Goal: Information Seeking & Learning: Learn about a topic

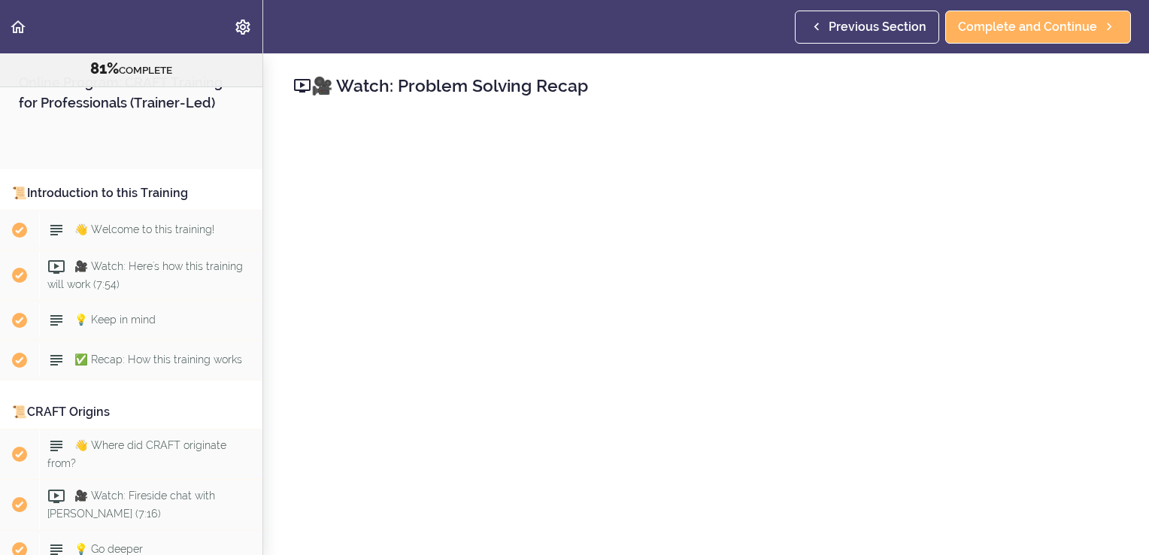
scroll to position [7516, 0]
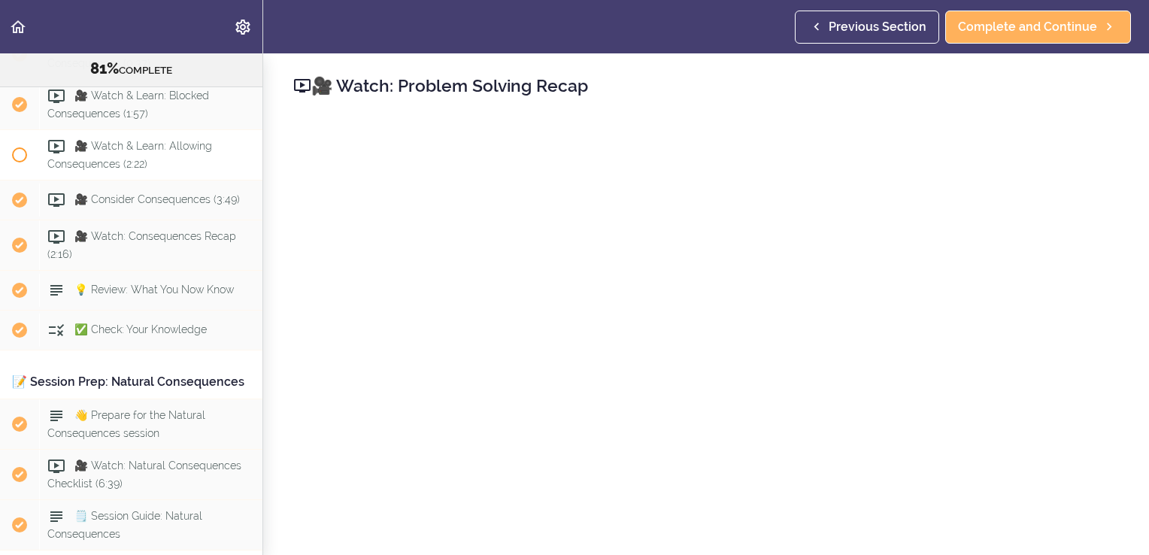
scroll to position [6847, 0]
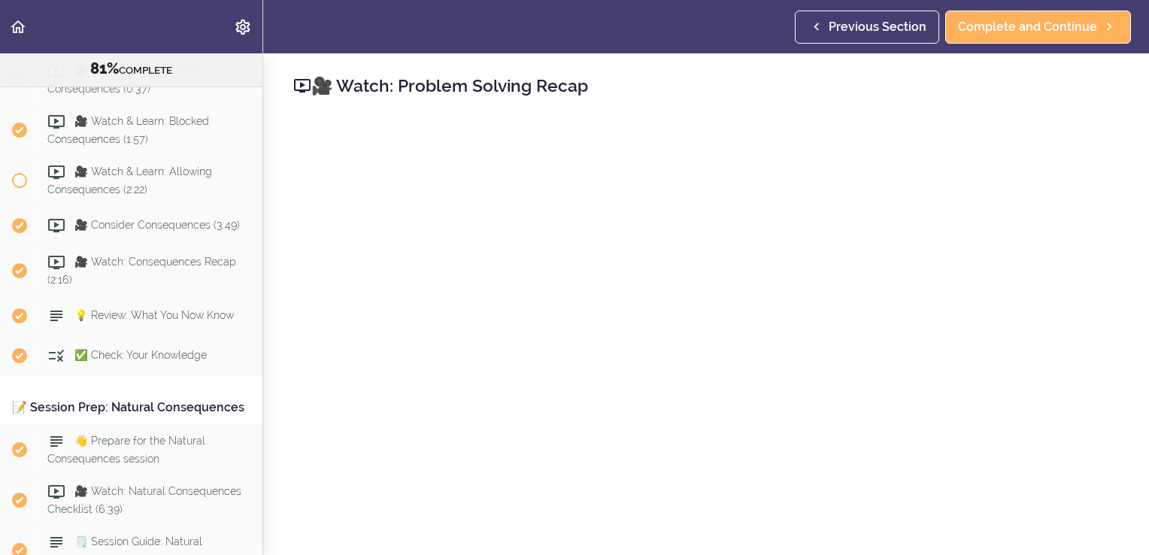
click at [129, 54] on div "👋 Welcome, let's talk about Natural Consequences" at bounding box center [150, 30] width 223 height 50
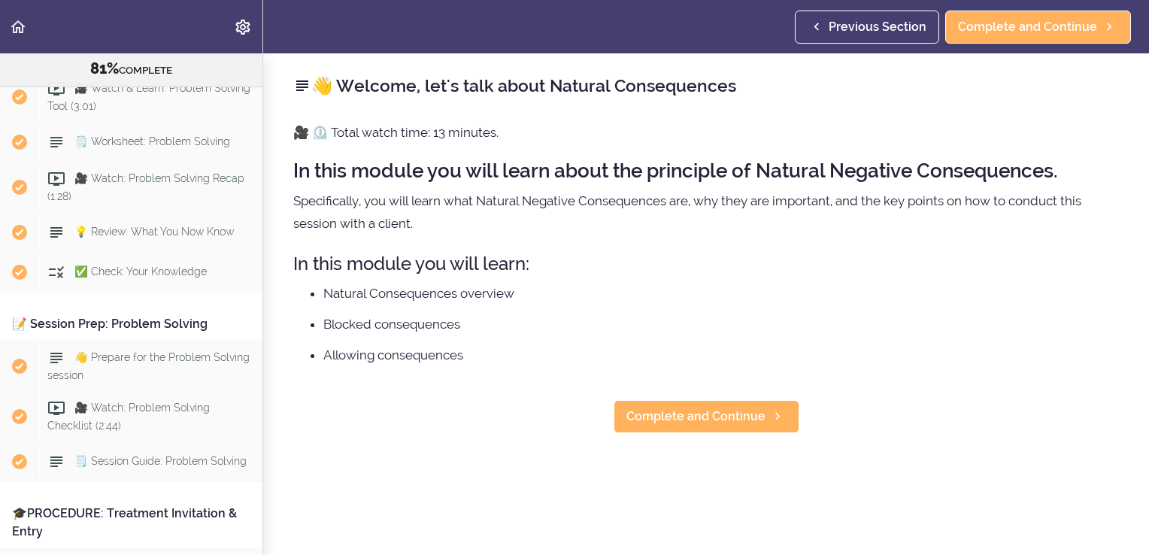
scroll to position [7515, 0]
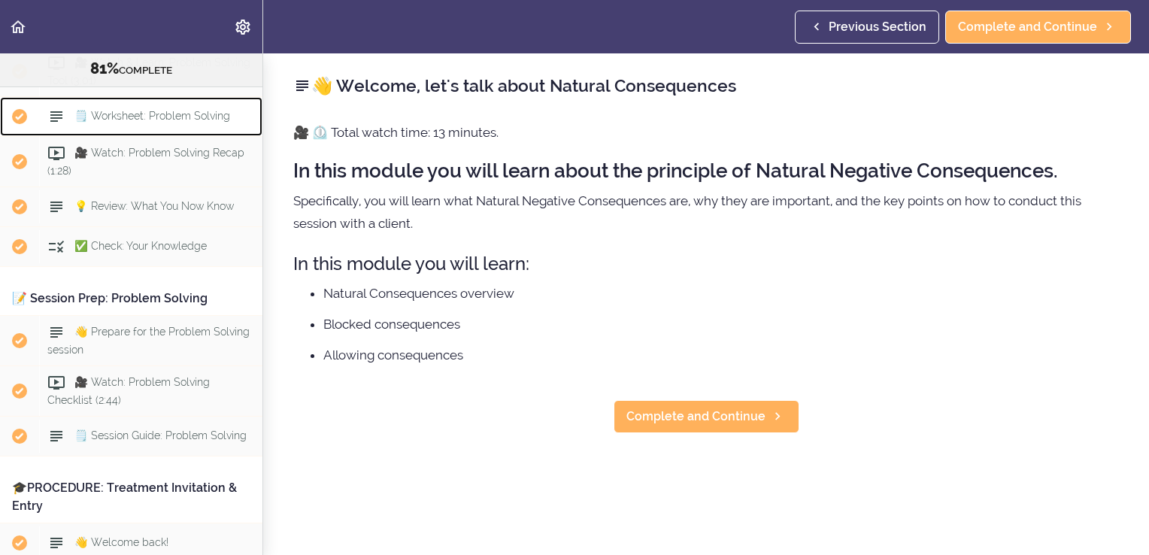
click at [144, 122] on span "🗒️ Worksheet: Problem Solving" at bounding box center [152, 116] width 156 height 12
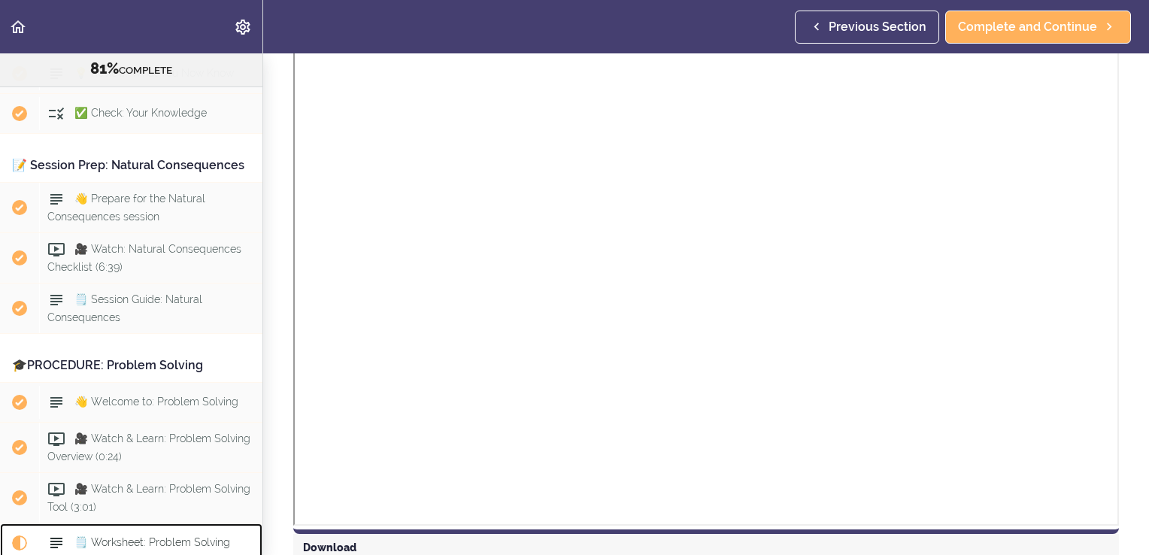
scroll to position [7164, 0]
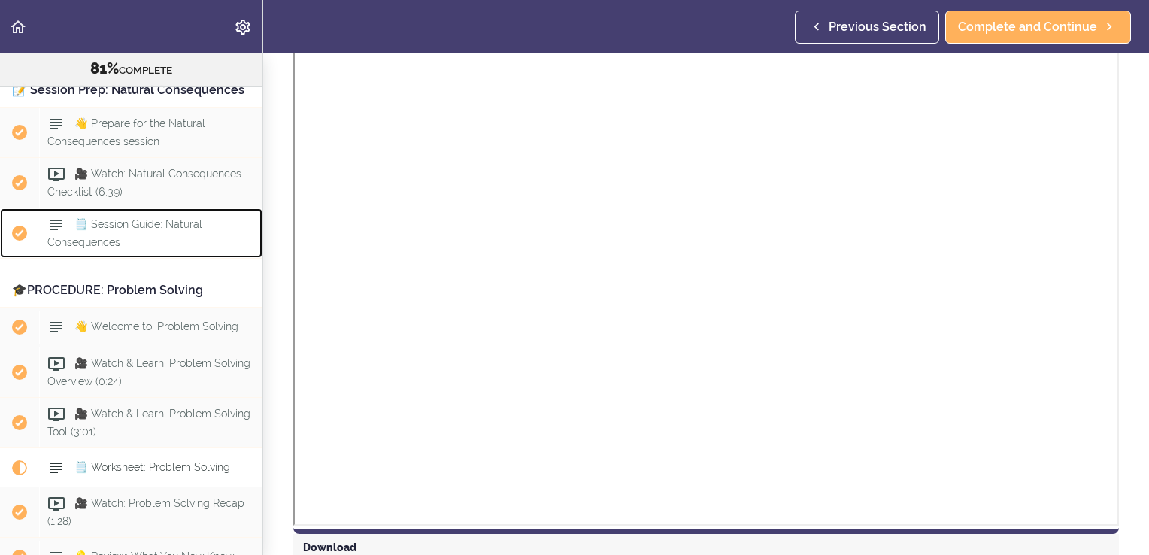
click at [102, 247] on span "🗒️ Session Guide: Natural Consequences" at bounding box center [124, 232] width 155 height 29
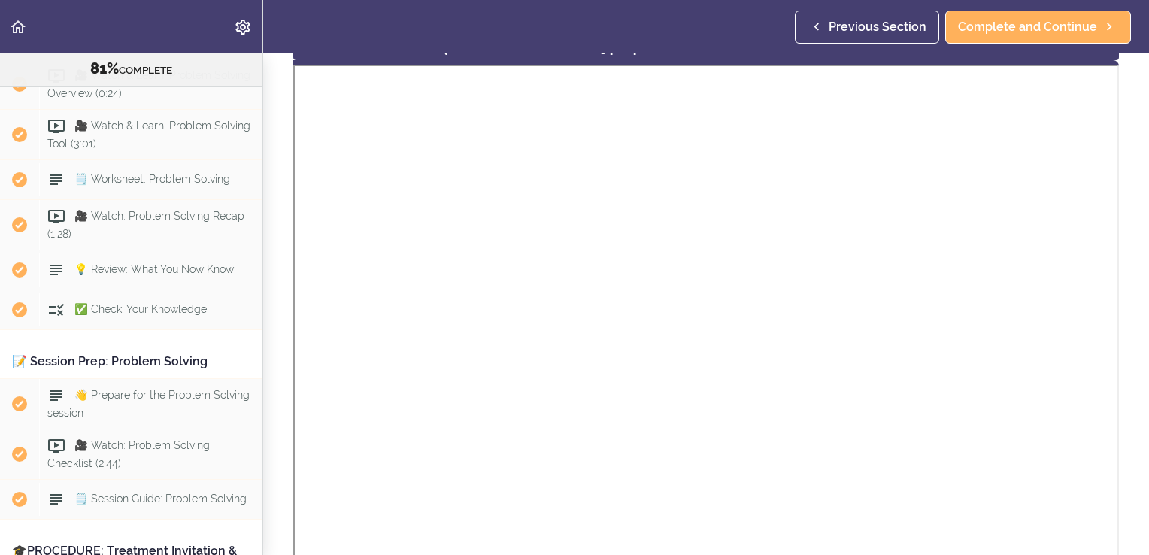
scroll to position [87, 0]
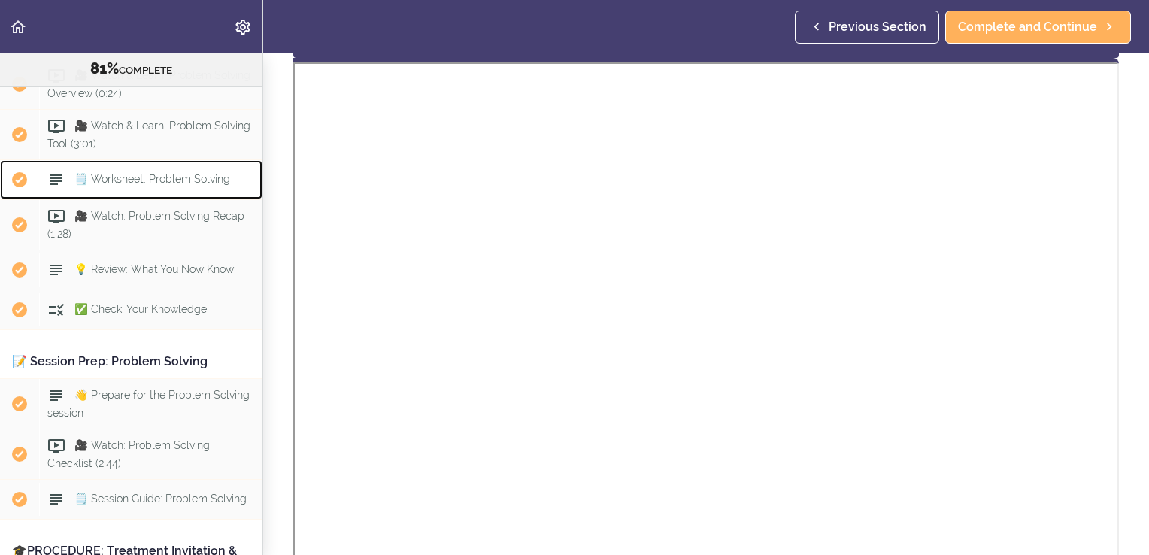
click at [30, 199] on span "Completed item" at bounding box center [19, 179] width 39 height 39
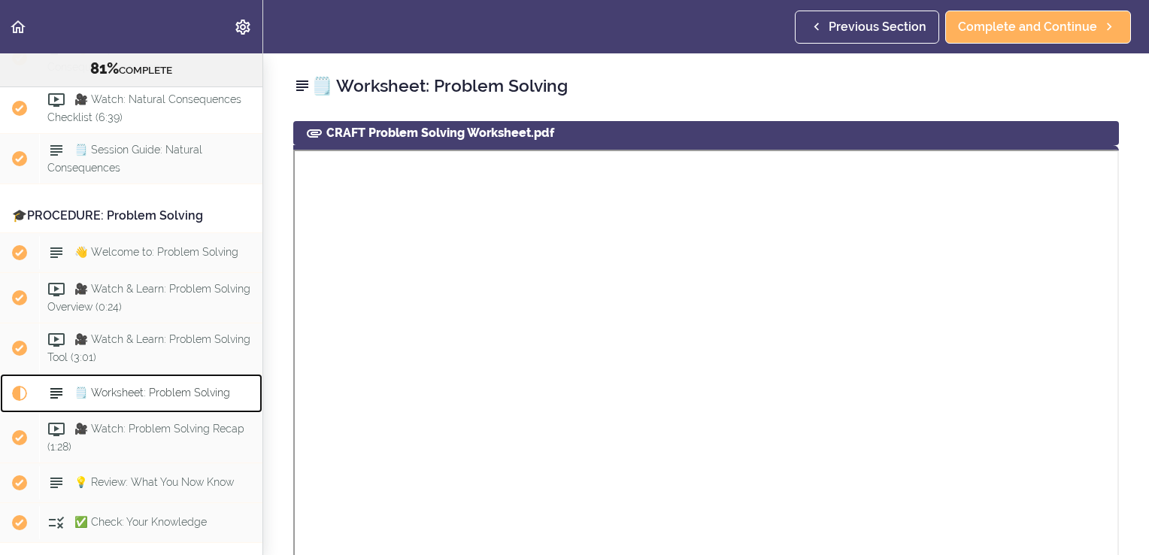
scroll to position [7239, 0]
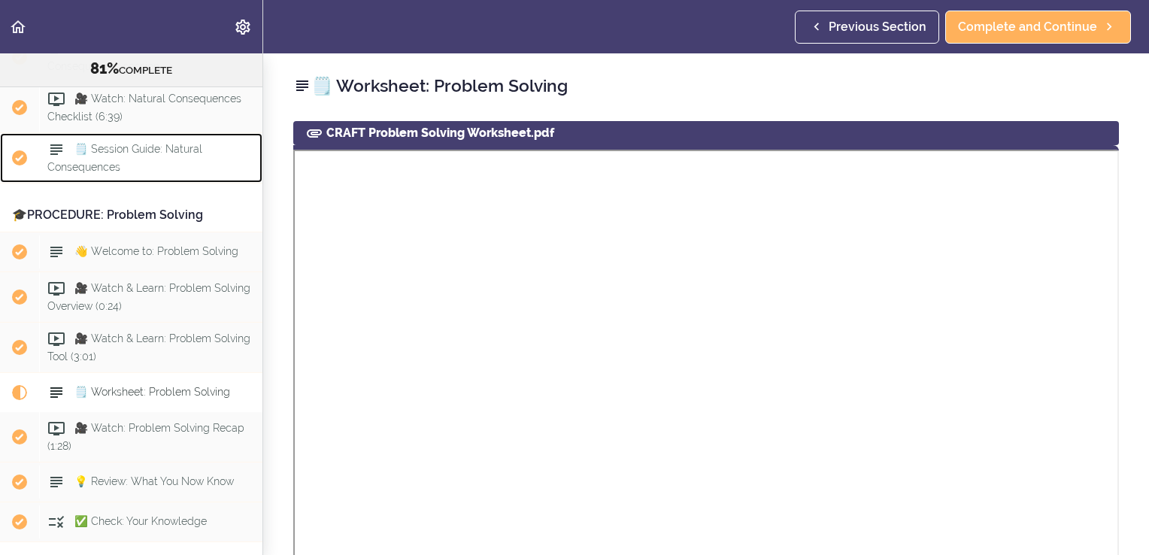
click at [111, 172] on span "🗒️ Session Guide: Natural Consequences" at bounding box center [124, 157] width 155 height 29
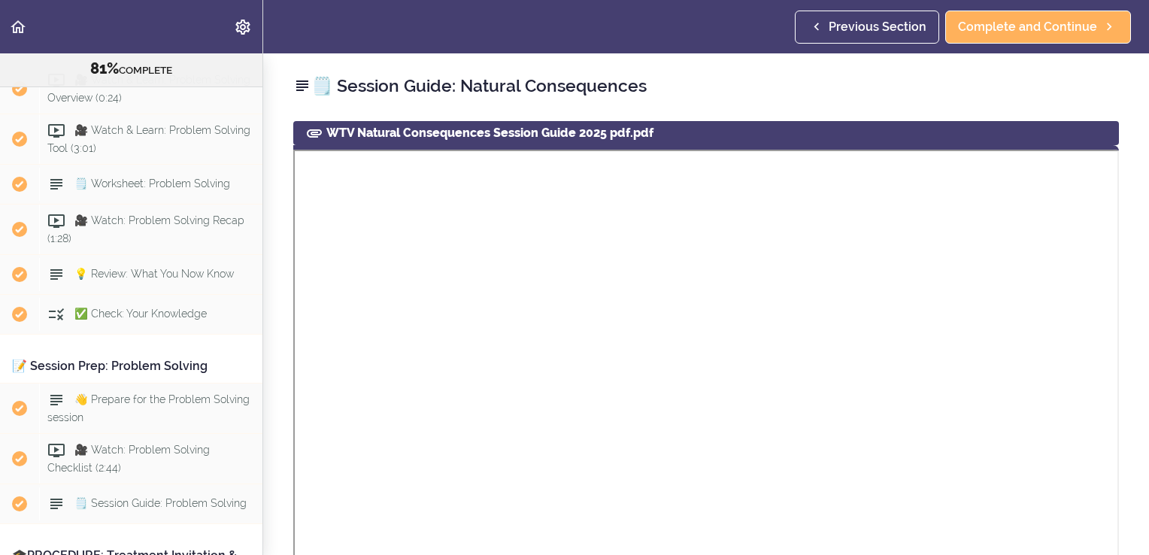
scroll to position [7451, 0]
